Goal: Entertainment & Leisure: Browse casually

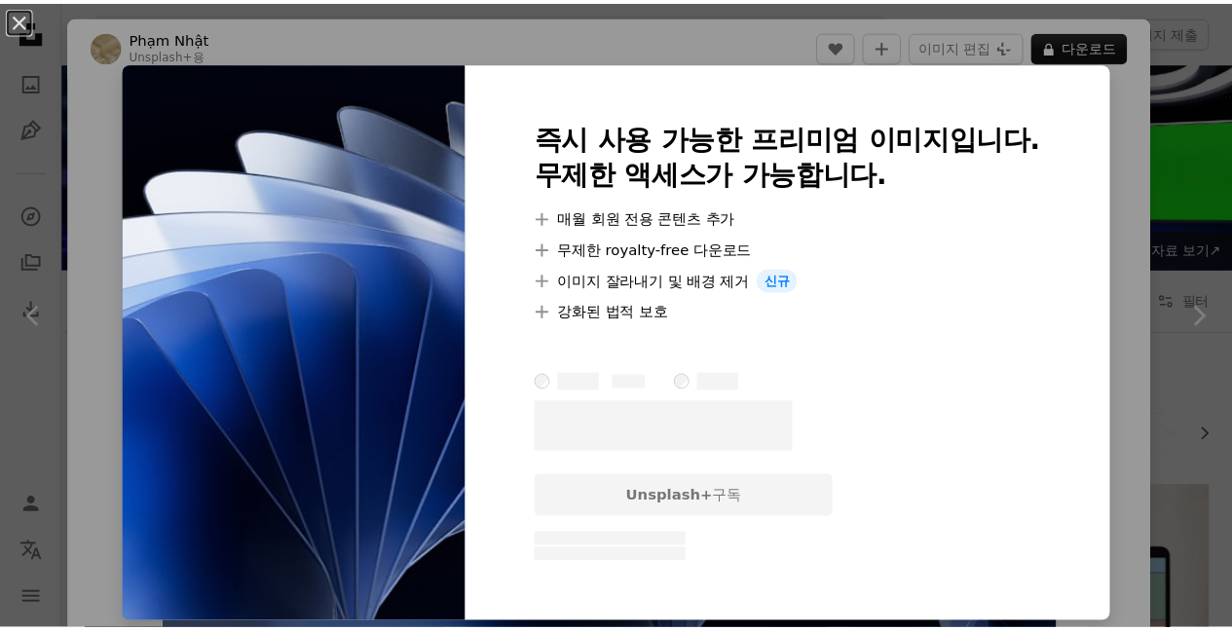
scroll to position [15607, 0]
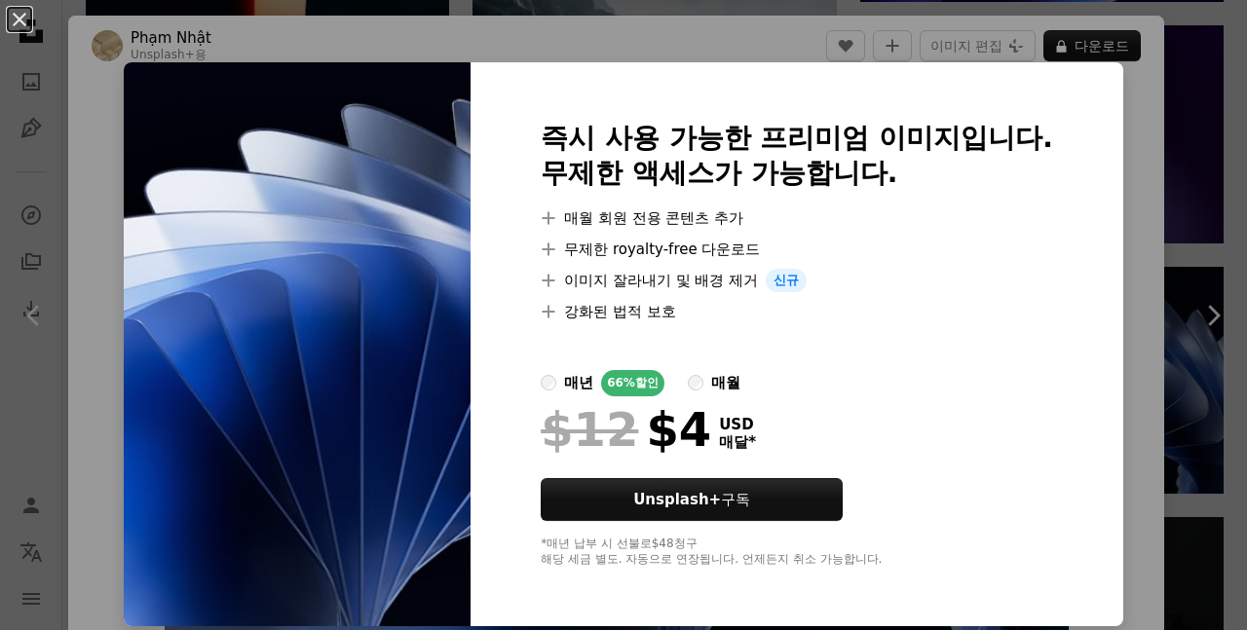
click at [1150, 73] on div "An X shape 즉시 사용 가능한 프리미엄 이미지입니다. 무제한 액세스가 가능합니다. A plus sign 매월 회원 전용 콘텐츠 추가 A…" at bounding box center [623, 315] width 1247 height 630
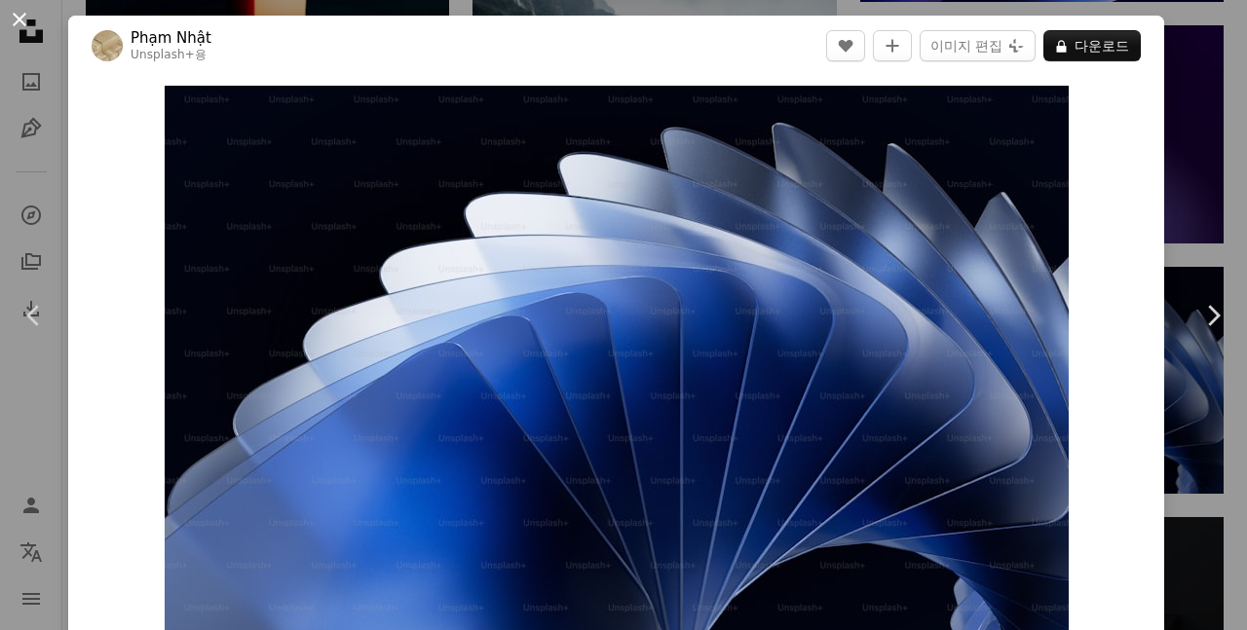
click at [23, 19] on button "An X shape" at bounding box center [19, 19] width 23 height 23
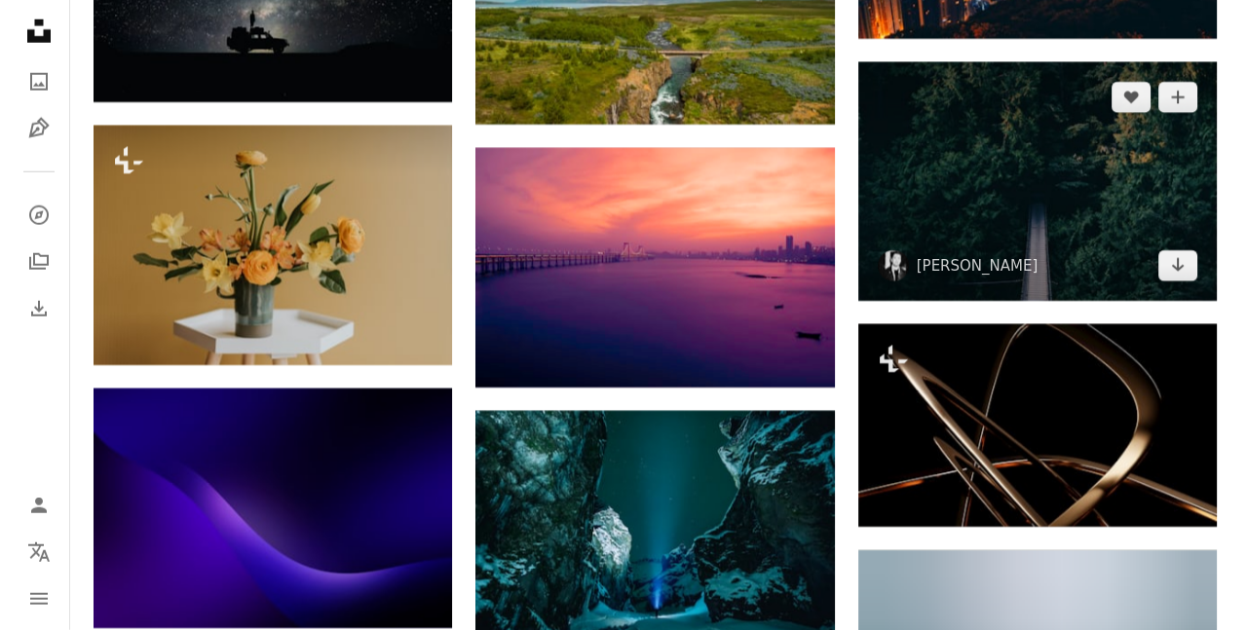
scroll to position [19405, 0]
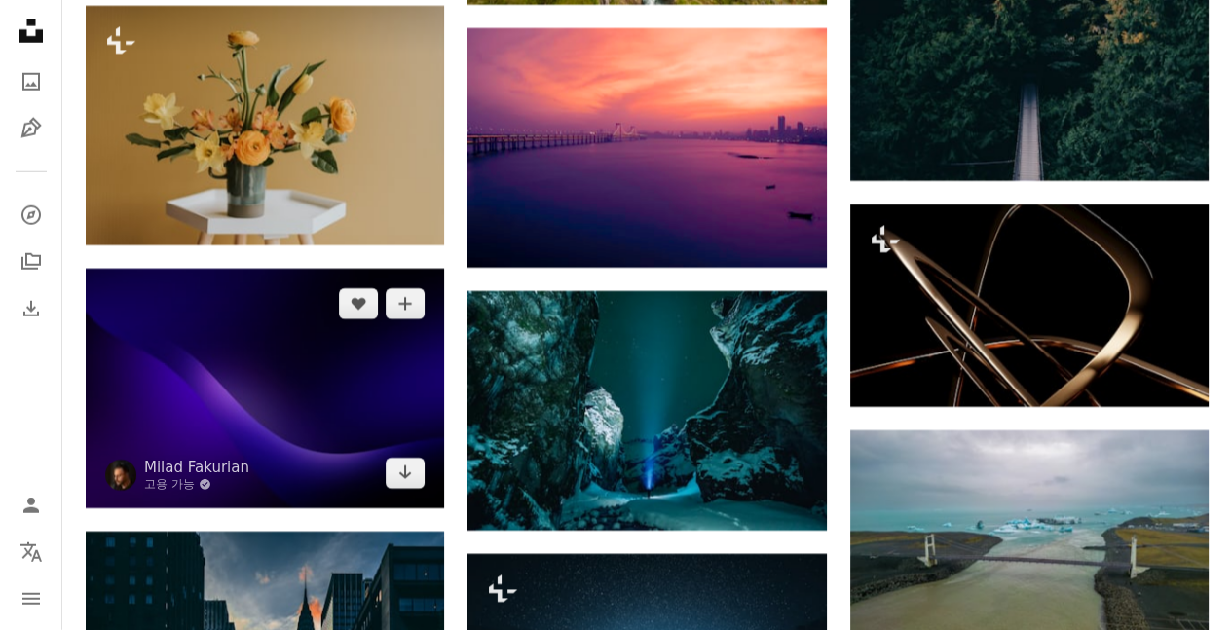
click at [276, 326] on img at bounding box center [265, 389] width 358 height 240
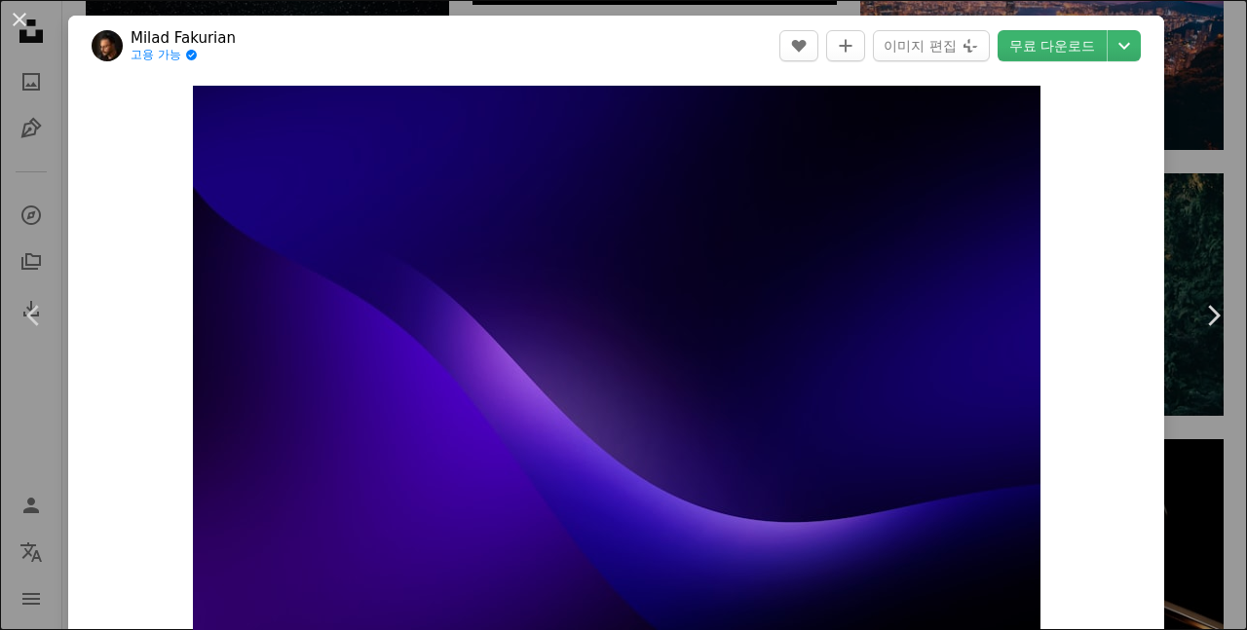
scroll to position [941, 0]
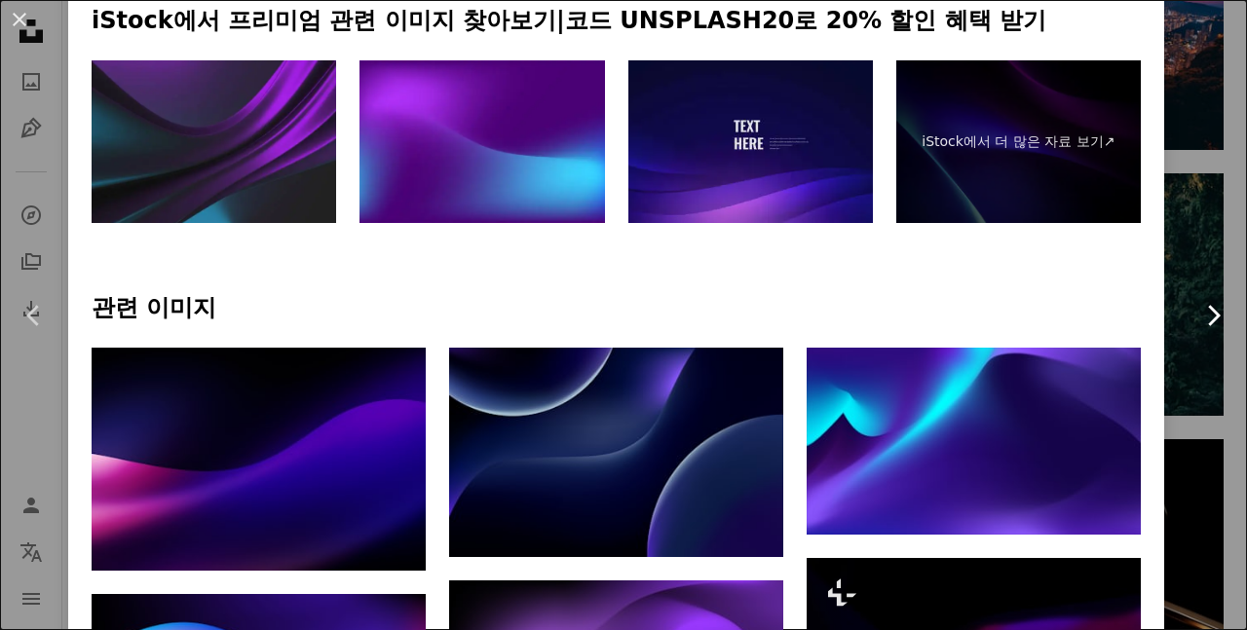
click at [1181, 249] on link "Chevron right" at bounding box center [1212, 315] width 68 height 187
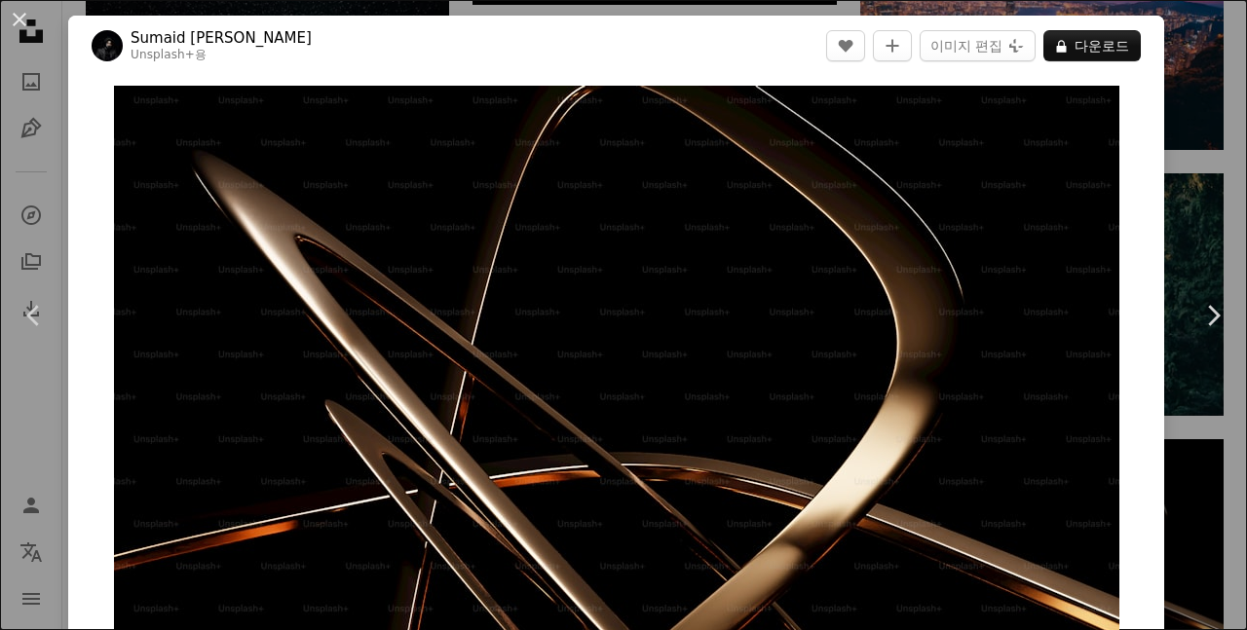
click at [1167, 73] on div "An X shape Chevron left Chevron right Sumaid pal Singh Bakshi Unsplash+ 용 A hea…" at bounding box center [623, 315] width 1247 height 630
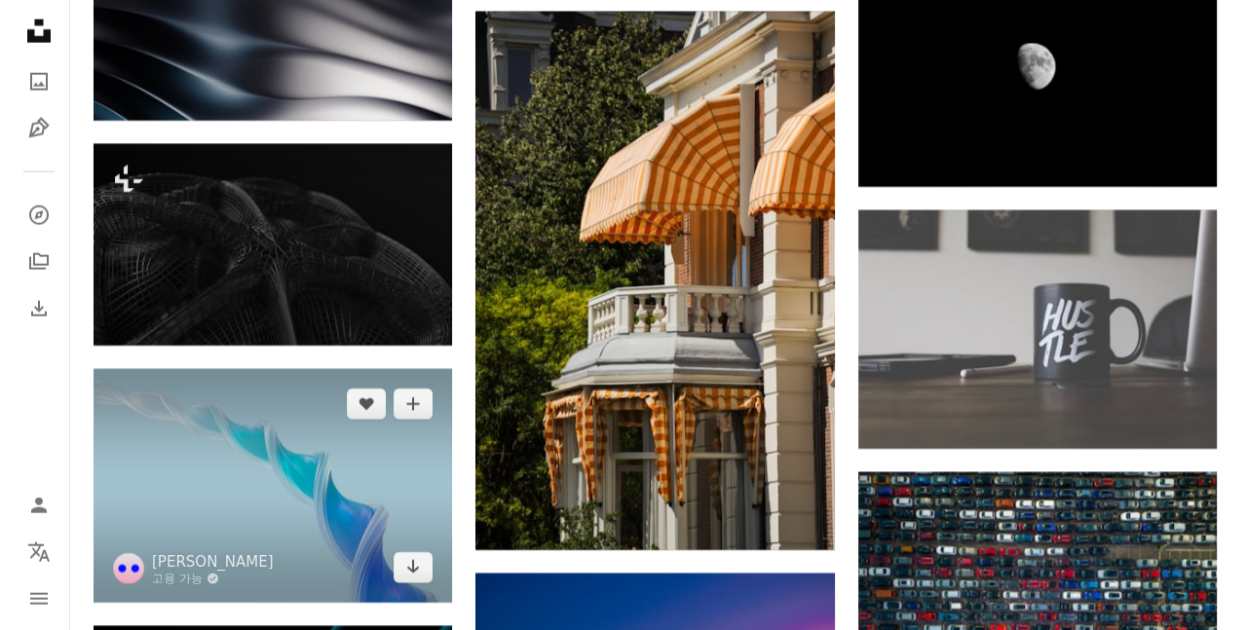
scroll to position [52224, 0]
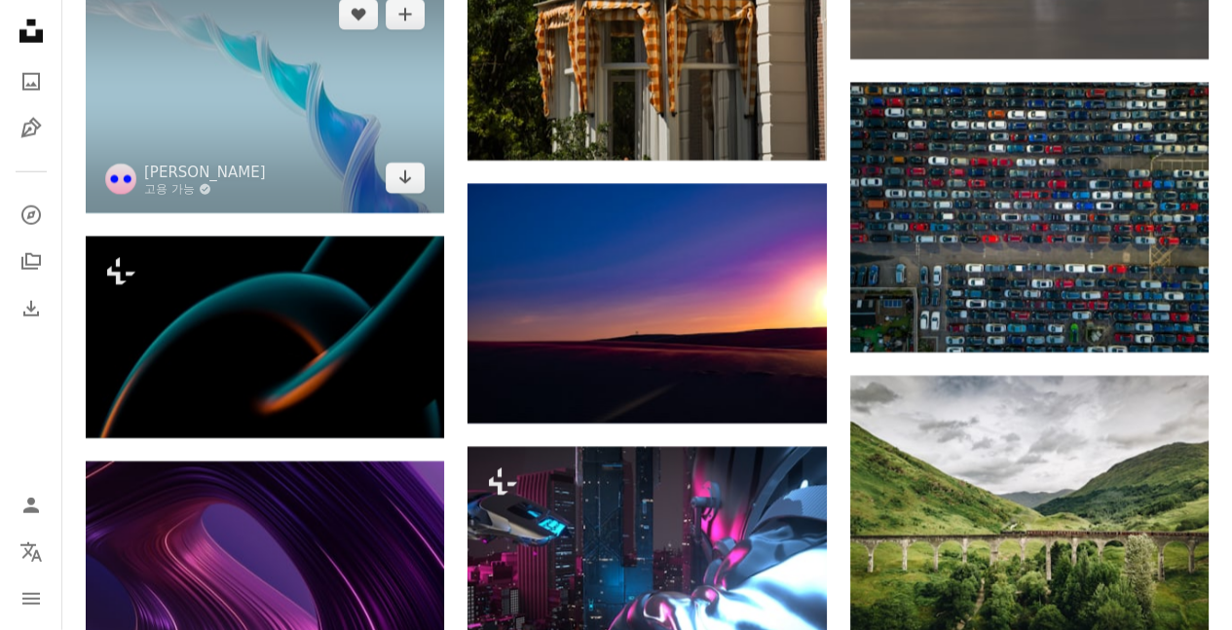
click at [299, 103] on img at bounding box center [265, 96] width 358 height 233
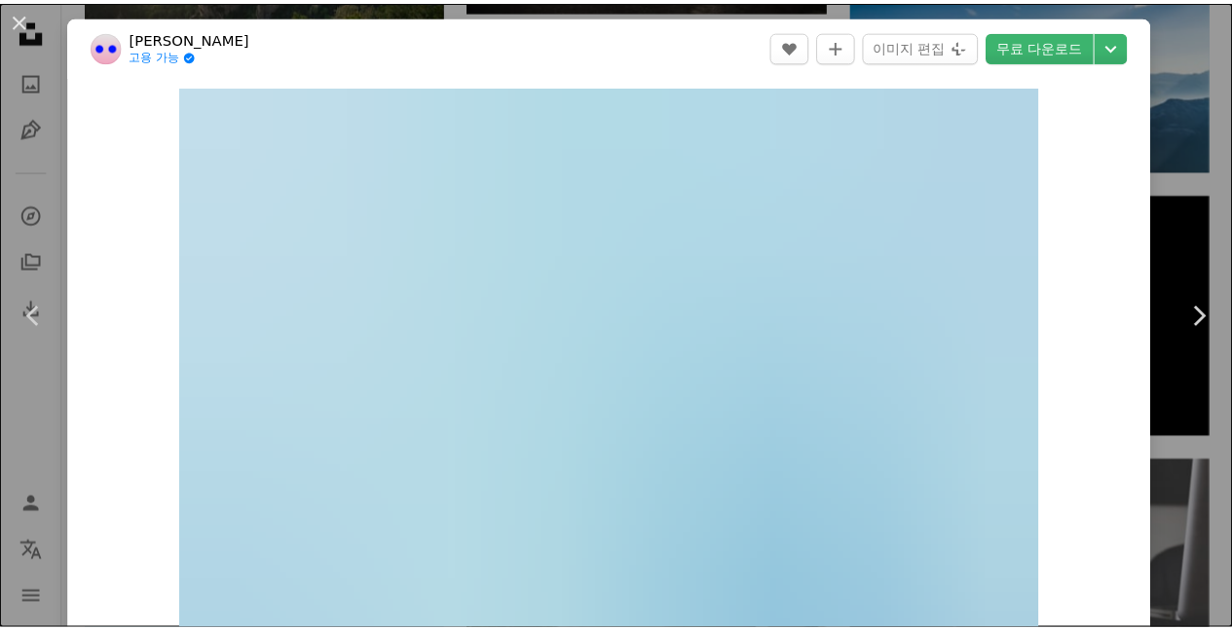
scroll to position [292, 0]
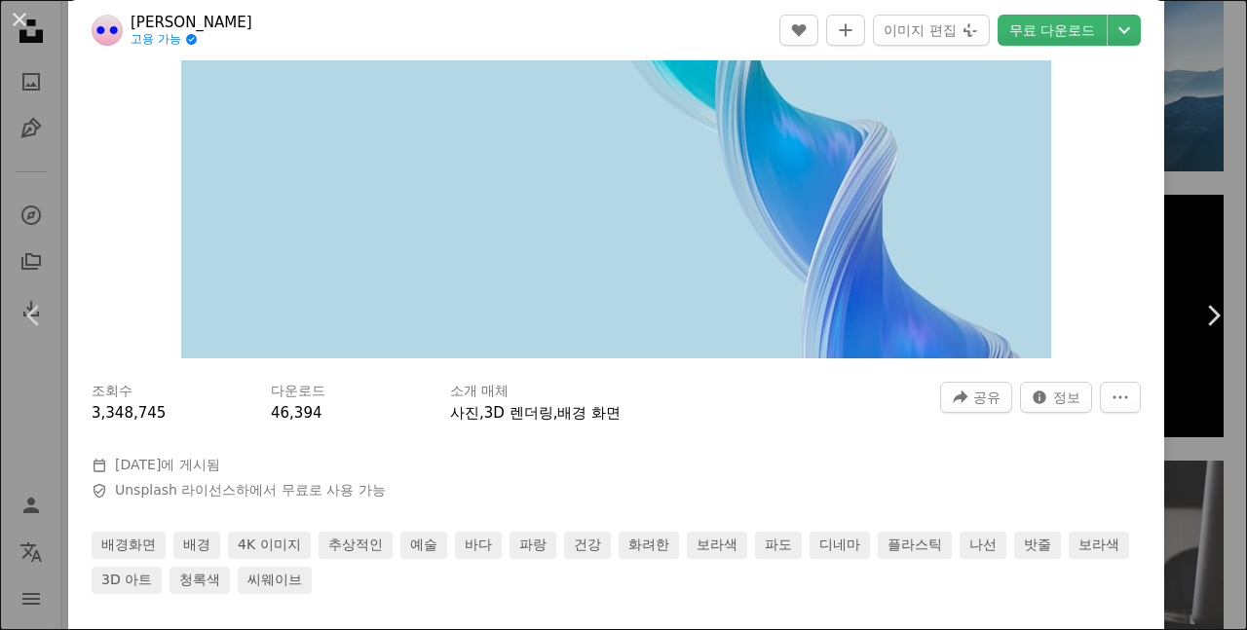
click at [1169, 76] on div "An X shape Chevron left Chevron right Maxim Berg 고용 가능 A checkmark inside of a …" at bounding box center [623, 315] width 1247 height 630
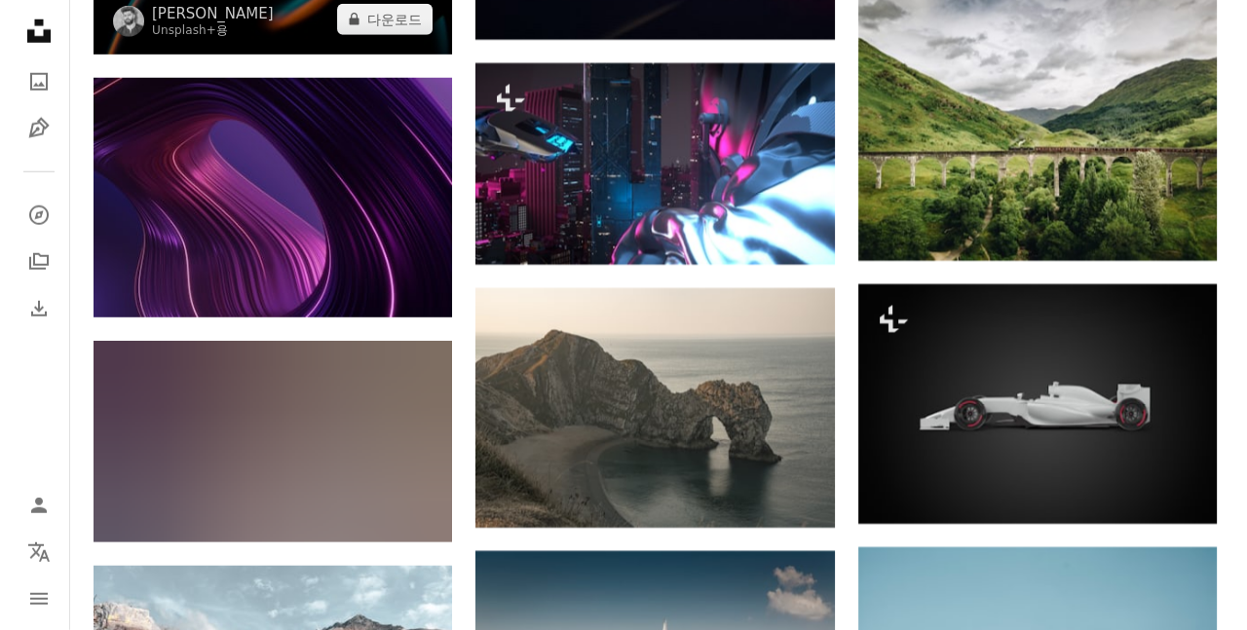
scroll to position [52614, 0]
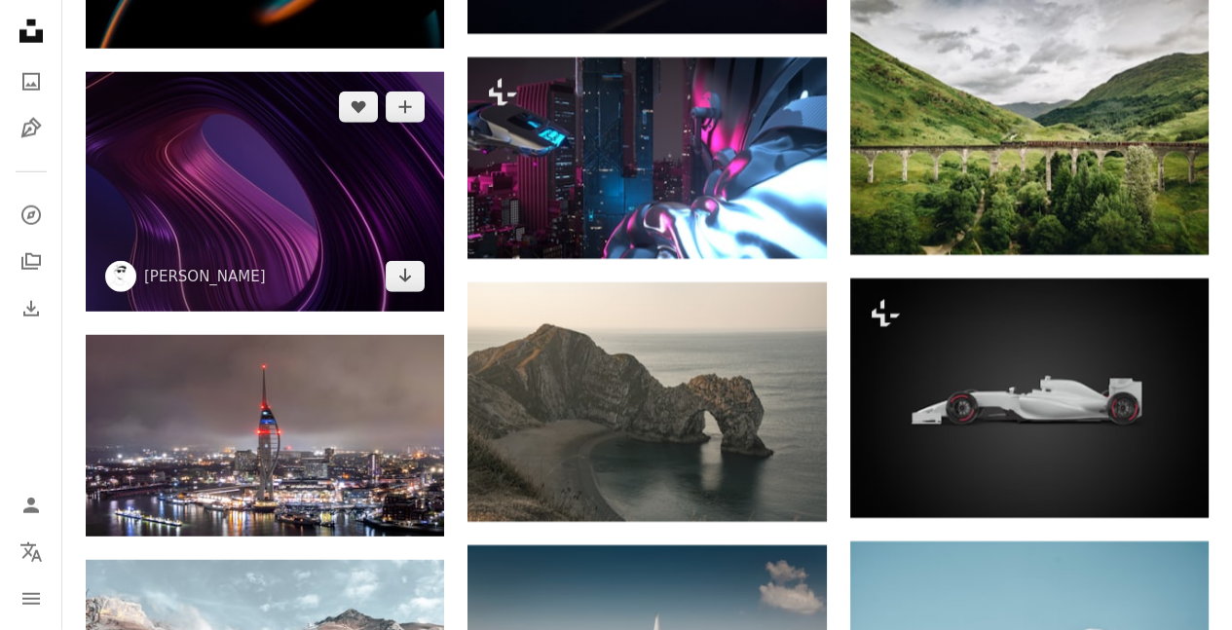
click at [215, 172] on img at bounding box center [265, 192] width 358 height 240
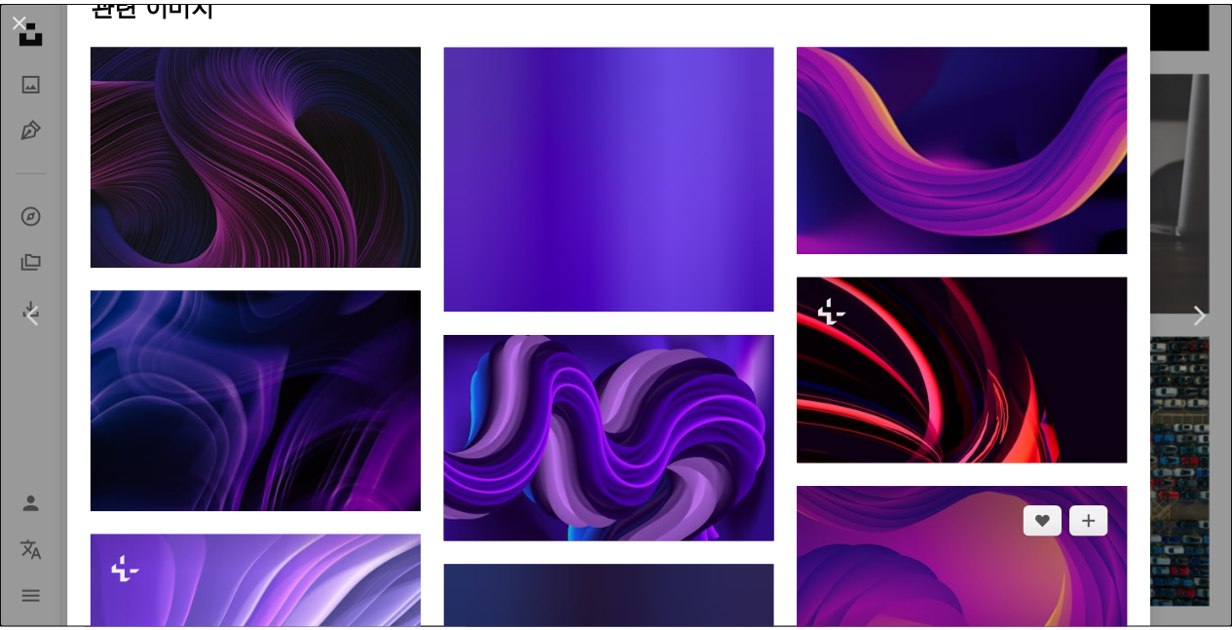
scroll to position [1461, 0]
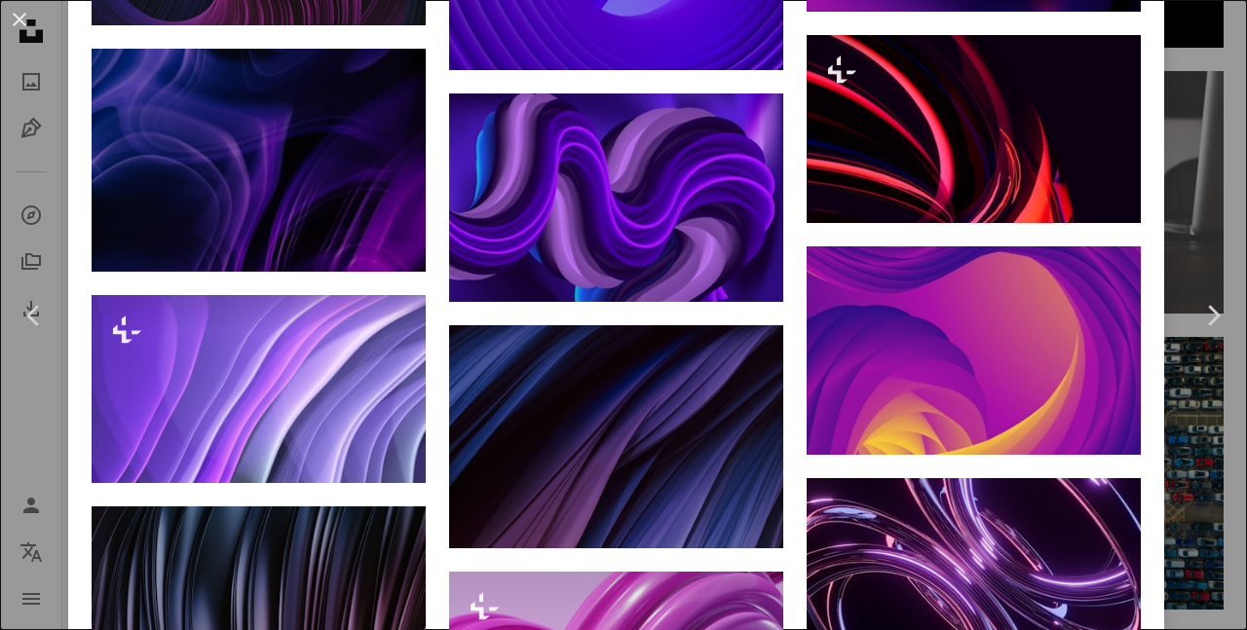
click at [1197, 209] on div "An X shape Chevron left Chevron right [PERSON_NAME] cnrad A heart A plus sign 이…" at bounding box center [623, 315] width 1247 height 630
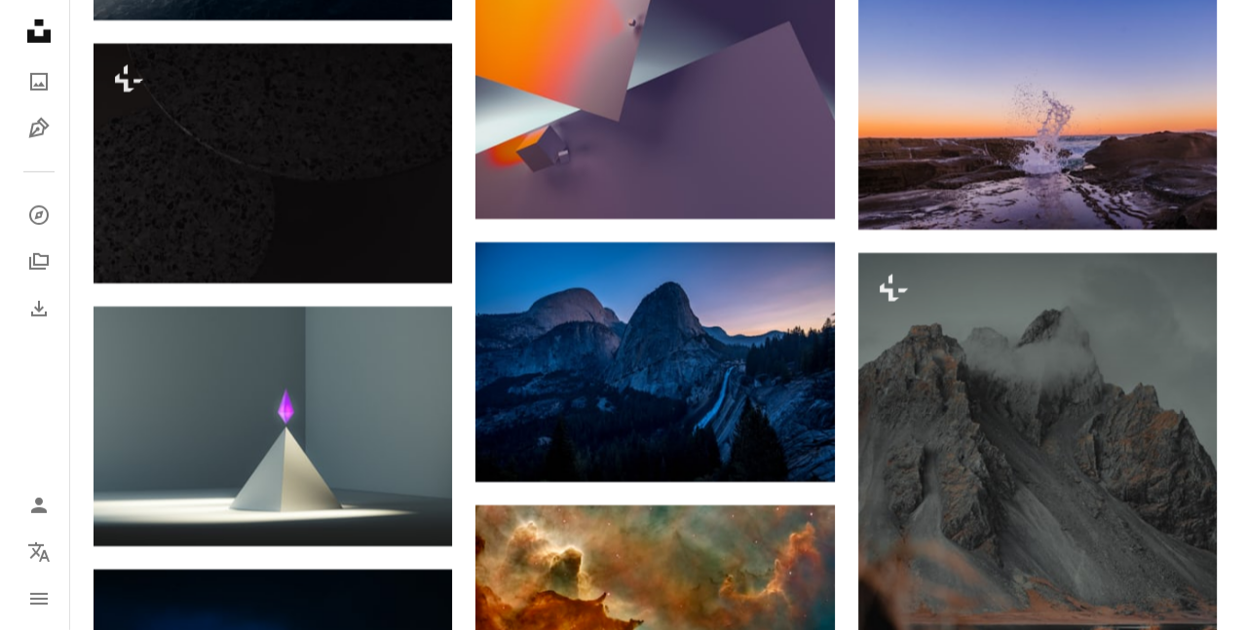
scroll to position [53490, 0]
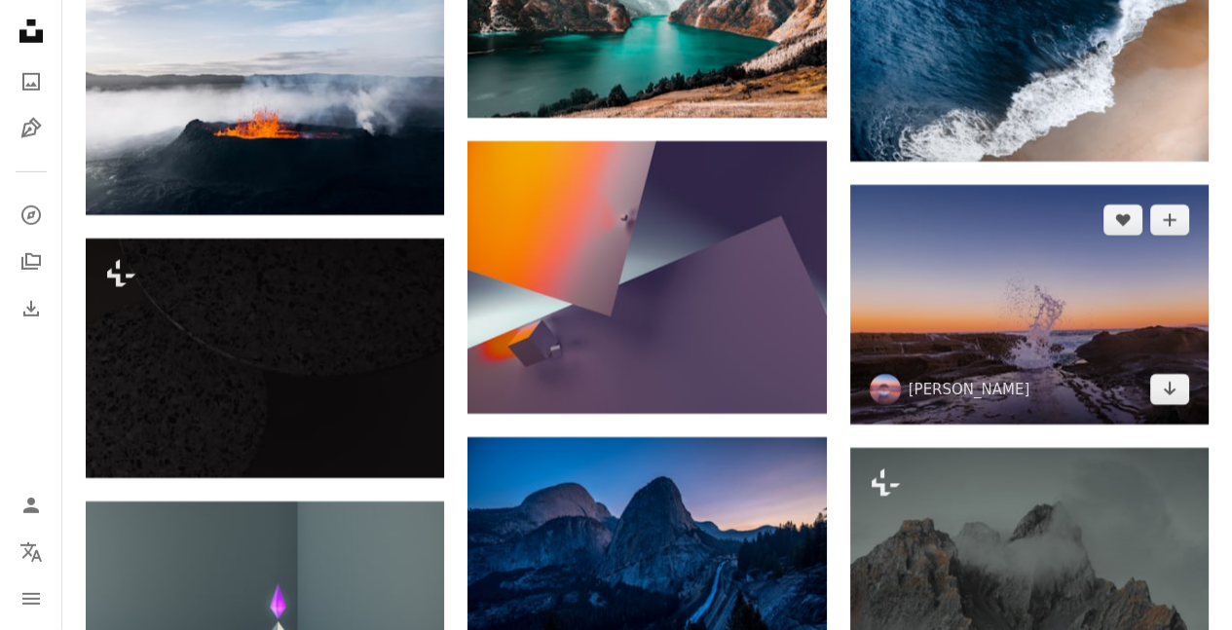
click at [871, 260] on img at bounding box center [1029, 305] width 358 height 240
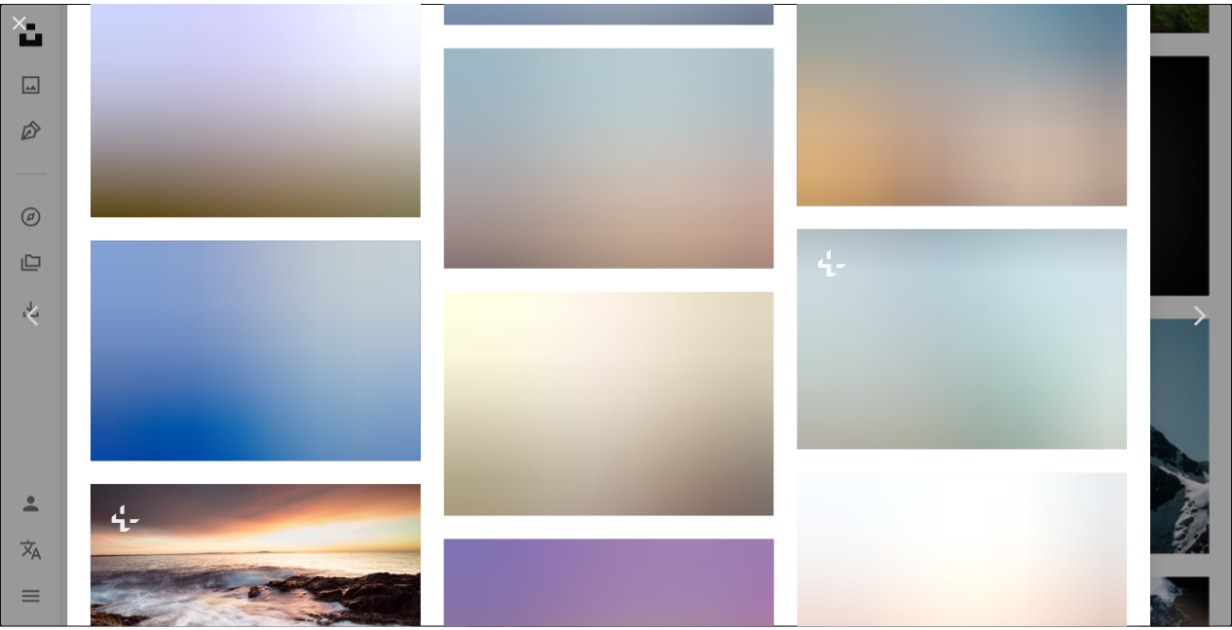
scroll to position [2435, 0]
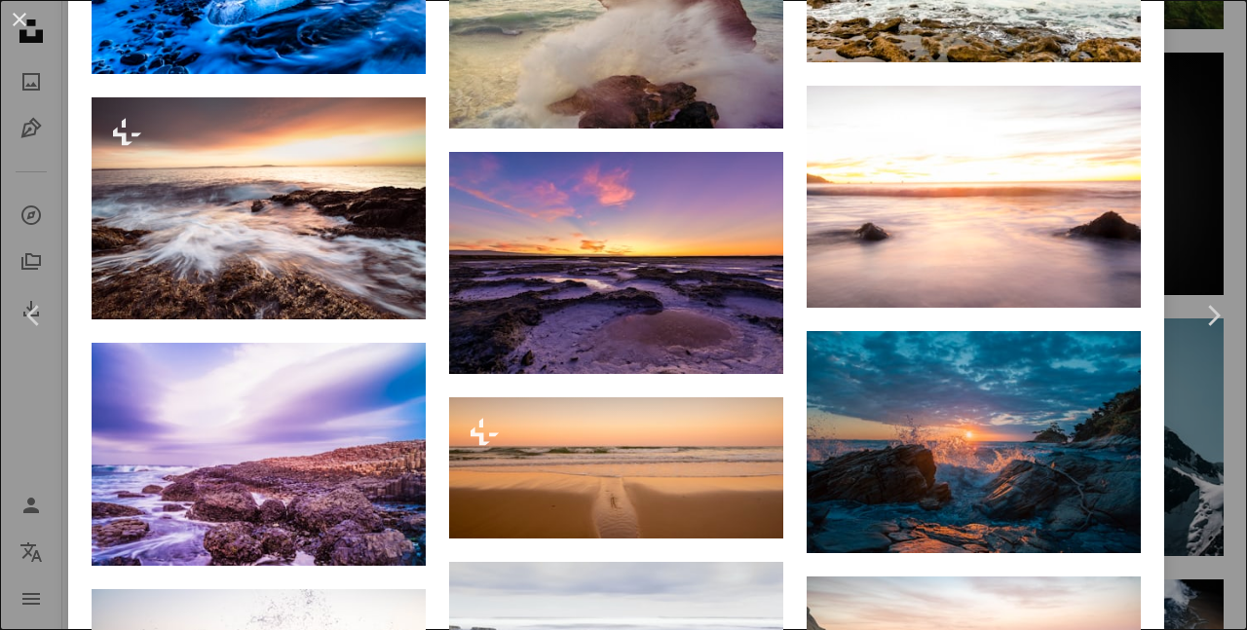
click at [1168, 211] on div "An X shape Chevron left Chevron right [PERSON_NAME] nicolescapturedmoments A he…" at bounding box center [623, 315] width 1247 height 630
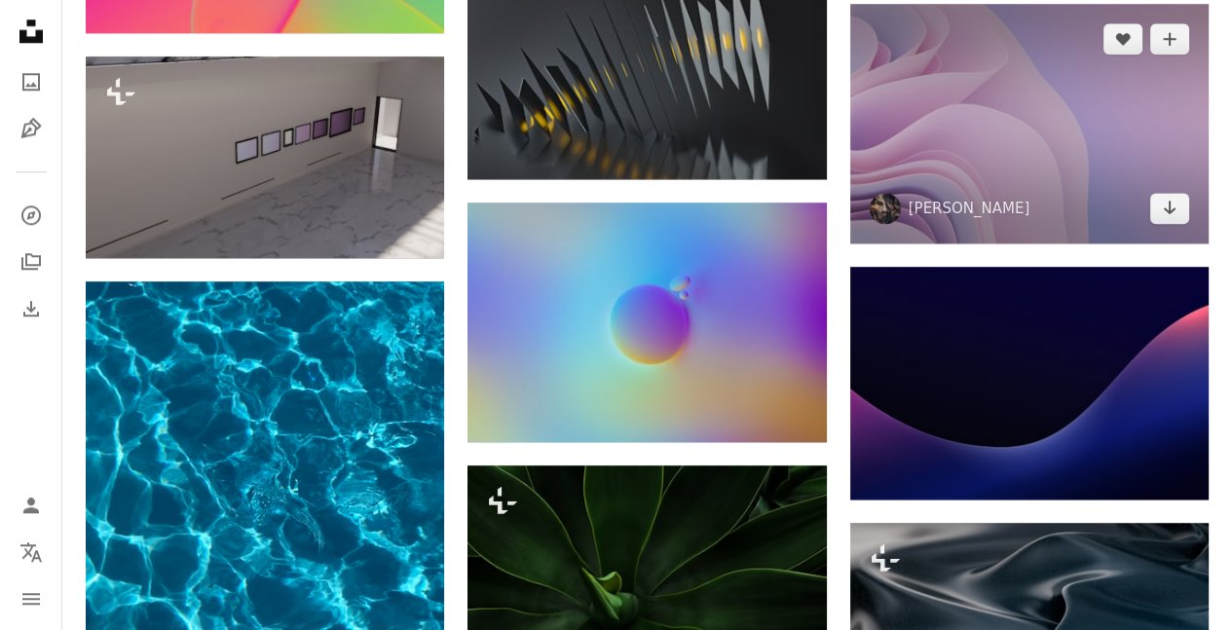
scroll to position [58262, 0]
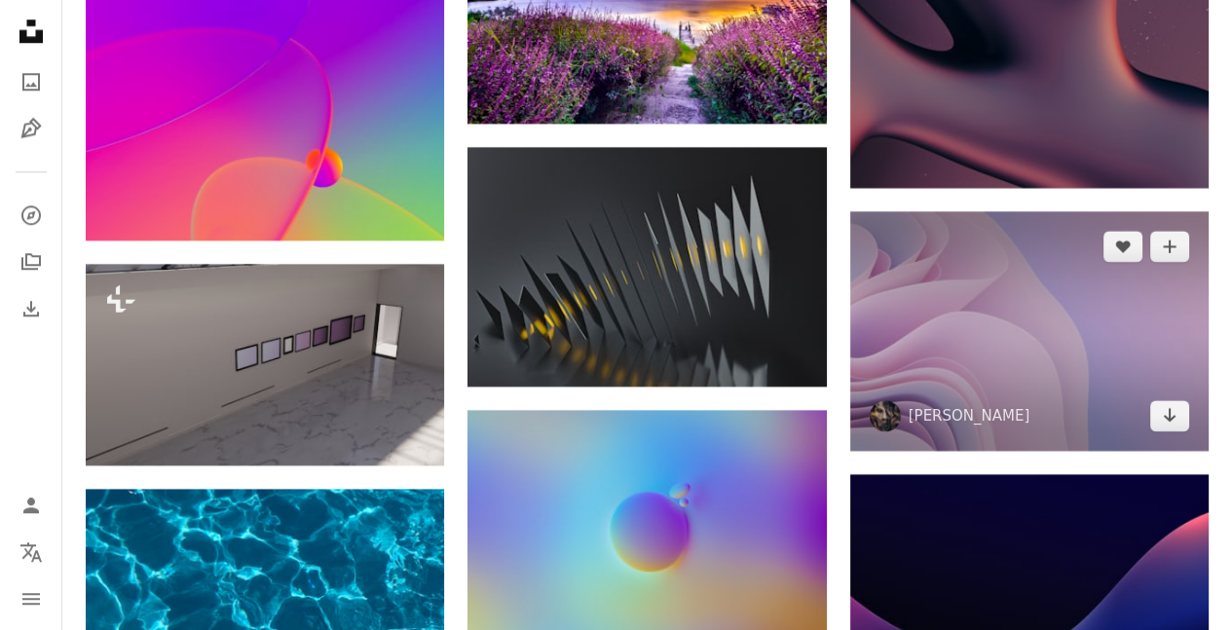
click at [1052, 247] on img at bounding box center [1029, 331] width 358 height 240
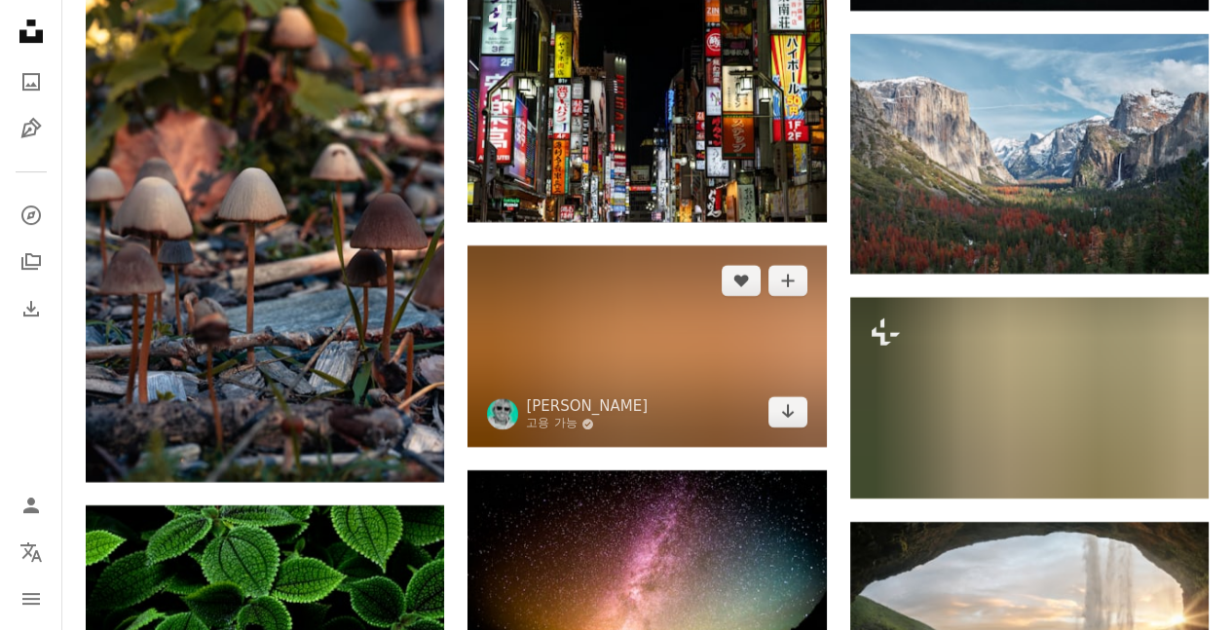
scroll to position [68098, 0]
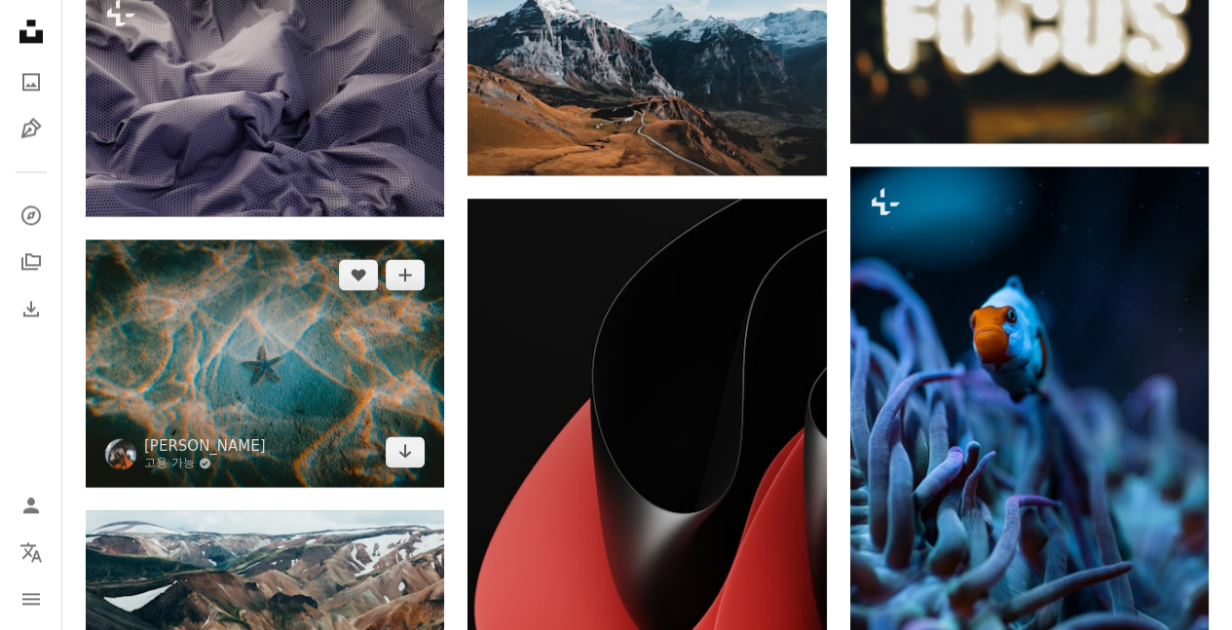
scroll to position [70728, 0]
